Goal: Find specific page/section

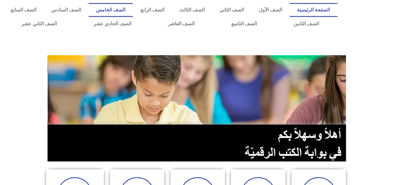
click at [133, 8] on link "الصف الخامس" at bounding box center [111, 10] width 44 height 14
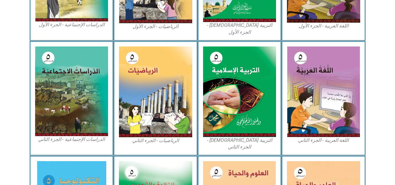
scroll to position [335, 0]
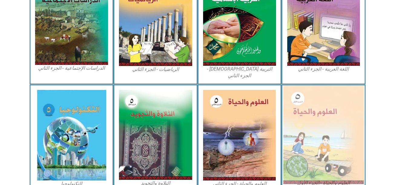
click at [331, 101] on img at bounding box center [323, 135] width 80 height 99
click at [314, 113] on img at bounding box center [323, 135] width 80 height 99
click at [324, 143] on img at bounding box center [323, 135] width 80 height 99
